Goal: Information Seeking & Learning: Stay updated

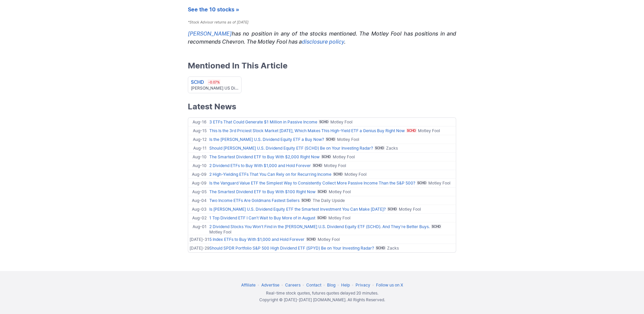
scroll to position [2046, 0]
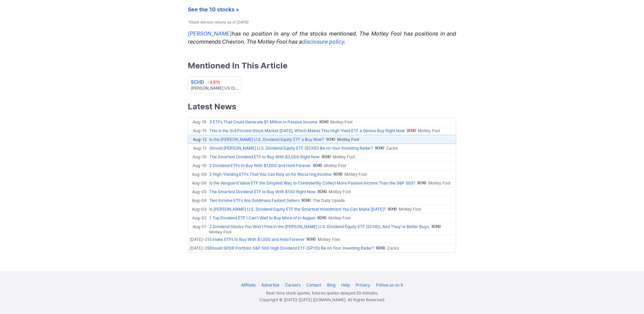
click at [209, 142] on link "Is the Schwab U.S. Dividend Equity ETF a Buy Now?" at bounding box center [266, 139] width 115 height 5
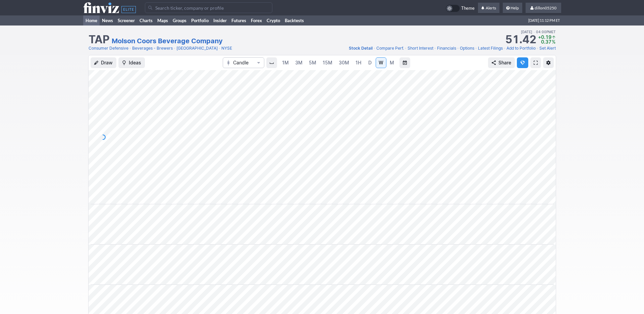
click at [95, 25] on link "Home" at bounding box center [91, 20] width 16 height 10
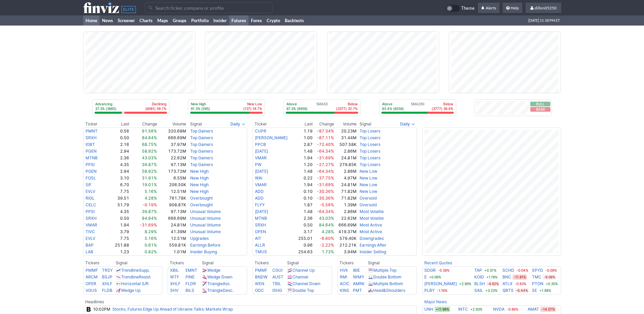
click at [248, 25] on link "Futures" at bounding box center [238, 20] width 19 height 10
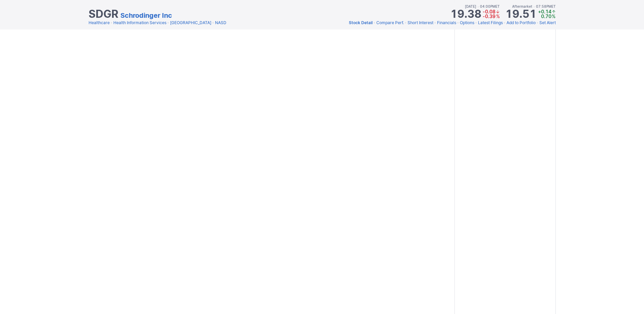
scroll to position [739, 0]
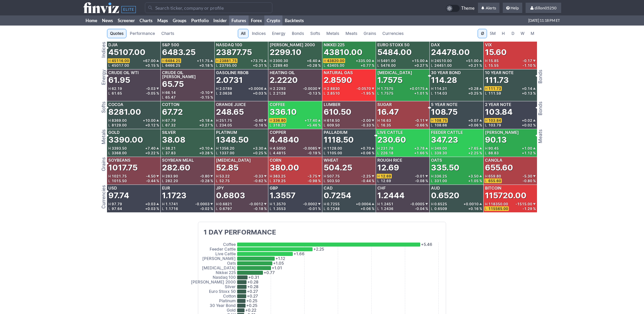
click at [282, 25] on link "Crypto" at bounding box center [273, 20] width 18 height 10
